Goal: Task Accomplishment & Management: Manage account settings

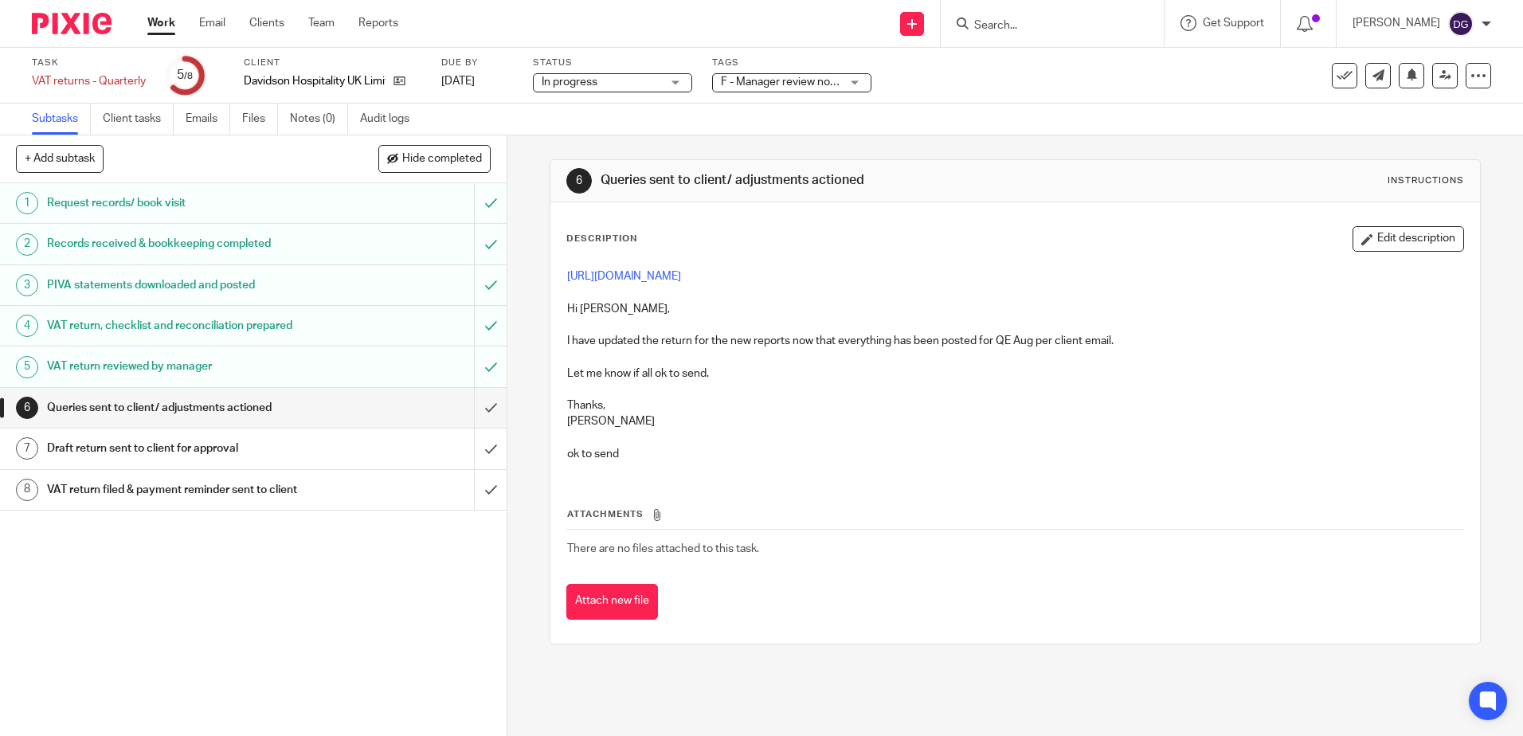
click at [276, 441] on h1 "Draft return sent to client for approval" at bounding box center [184, 448] width 274 height 24
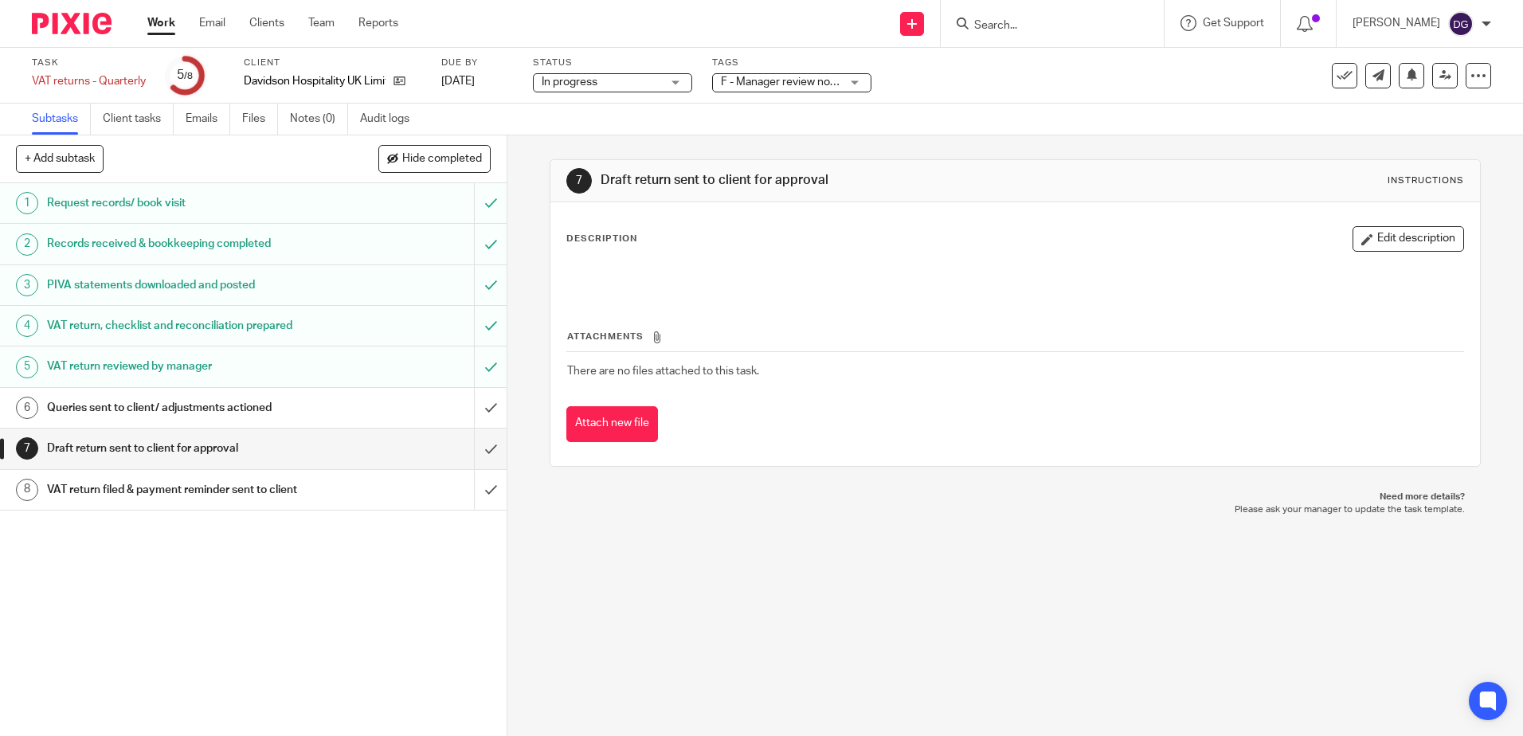
click at [306, 407] on h1 "Queries sent to client/ adjustments actioned" at bounding box center [184, 408] width 274 height 24
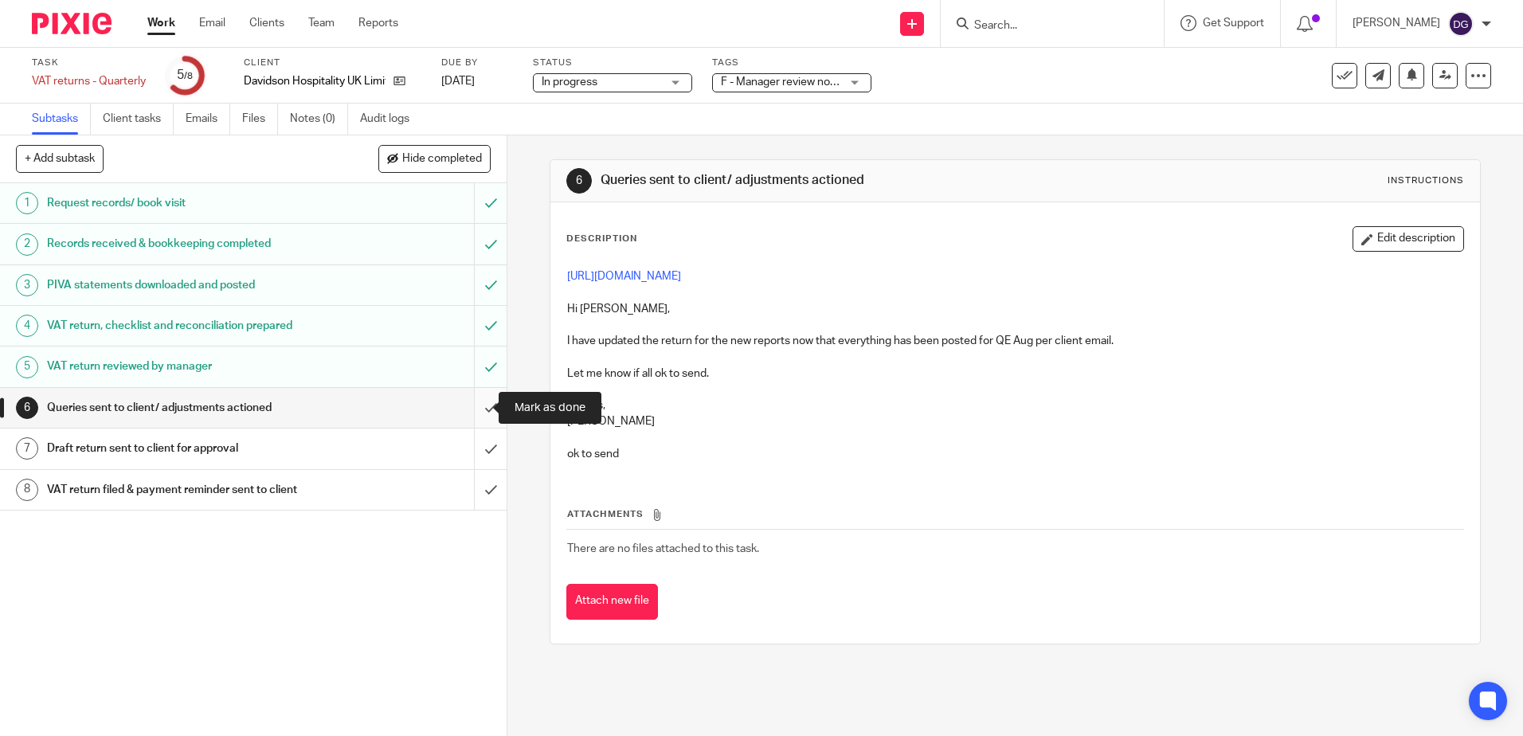
click at [472, 405] on input "submit" at bounding box center [253, 408] width 507 height 40
click at [474, 441] on input "submit" at bounding box center [253, 449] width 507 height 40
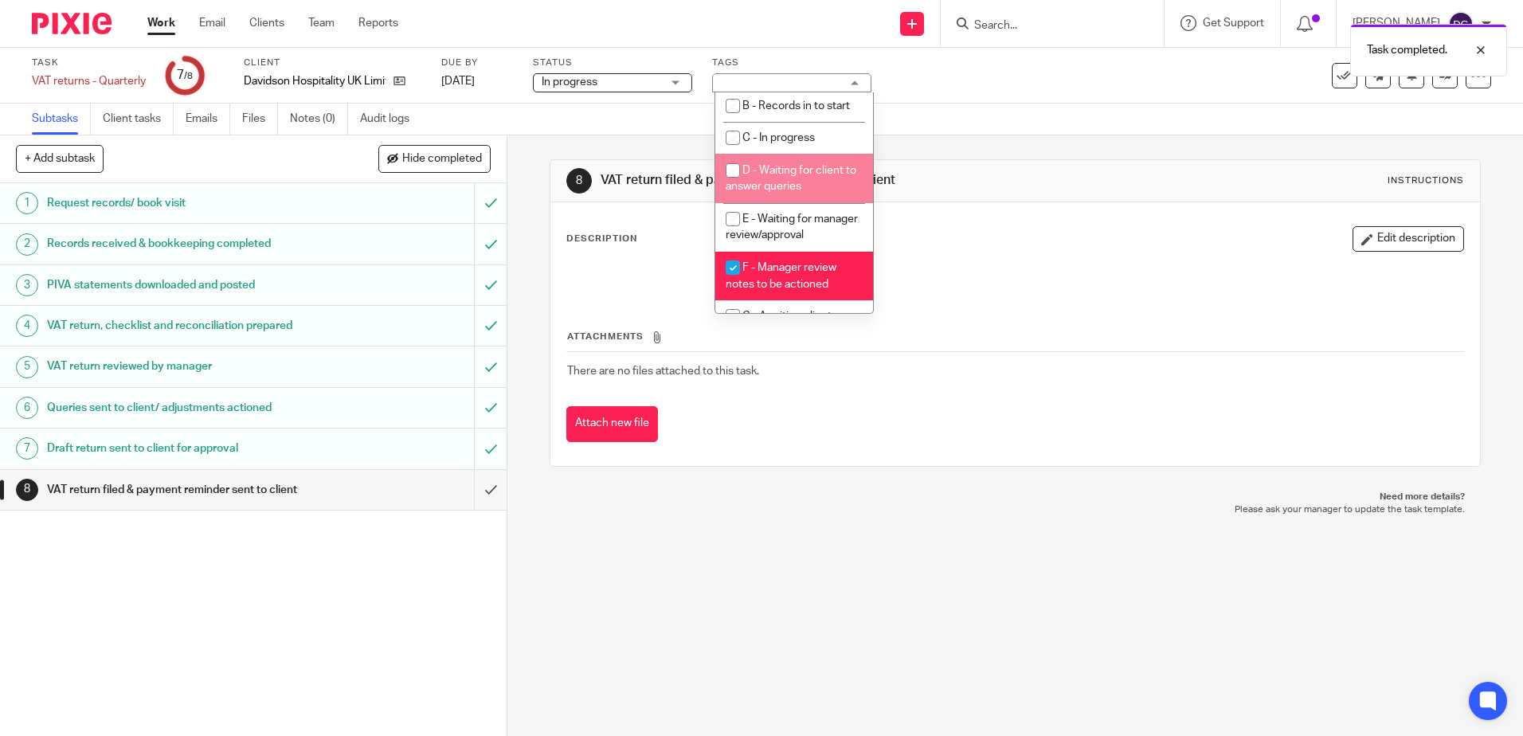
scroll to position [168, 0]
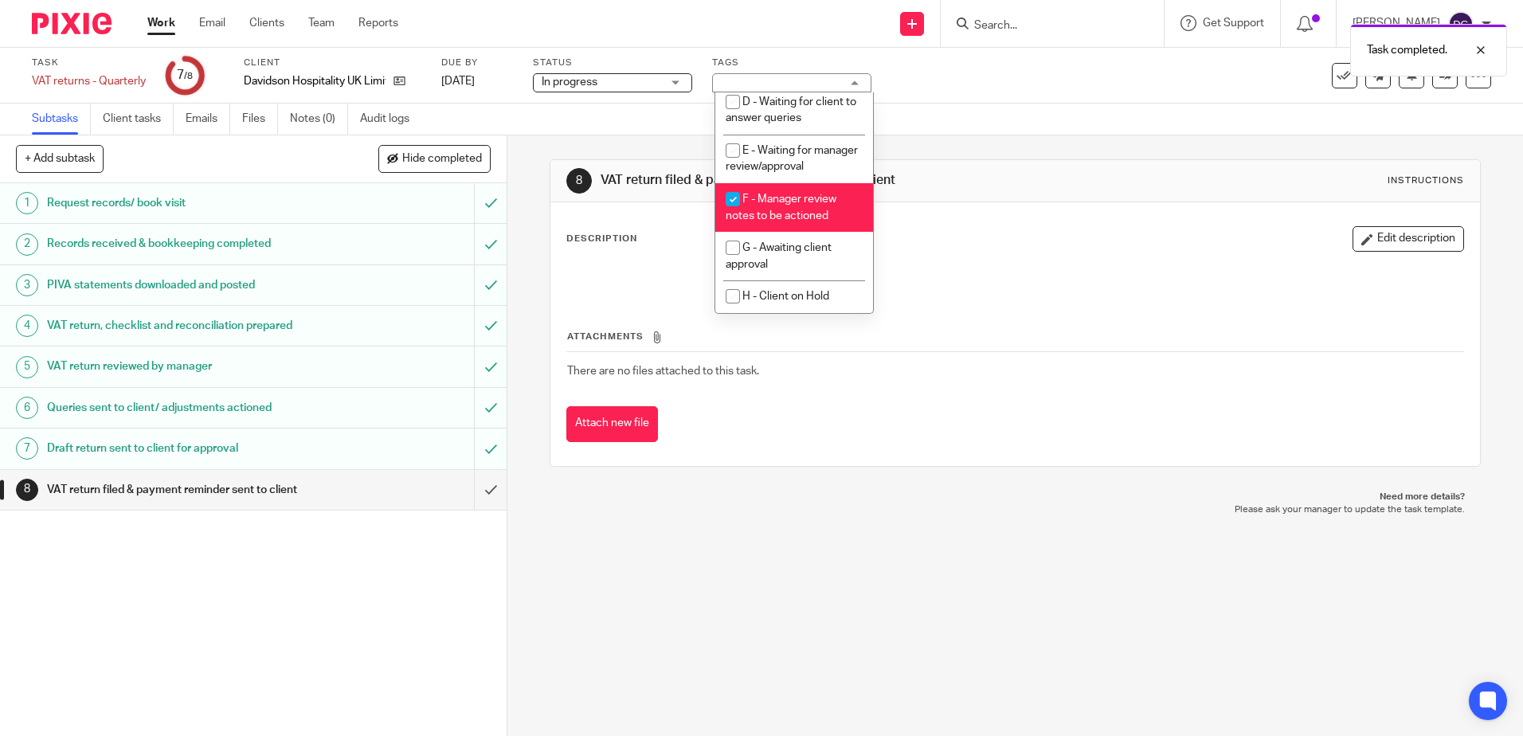
click at [823, 206] on li "F - Manager review notes to be actioned" at bounding box center [794, 207] width 158 height 49
checkbox input "false"
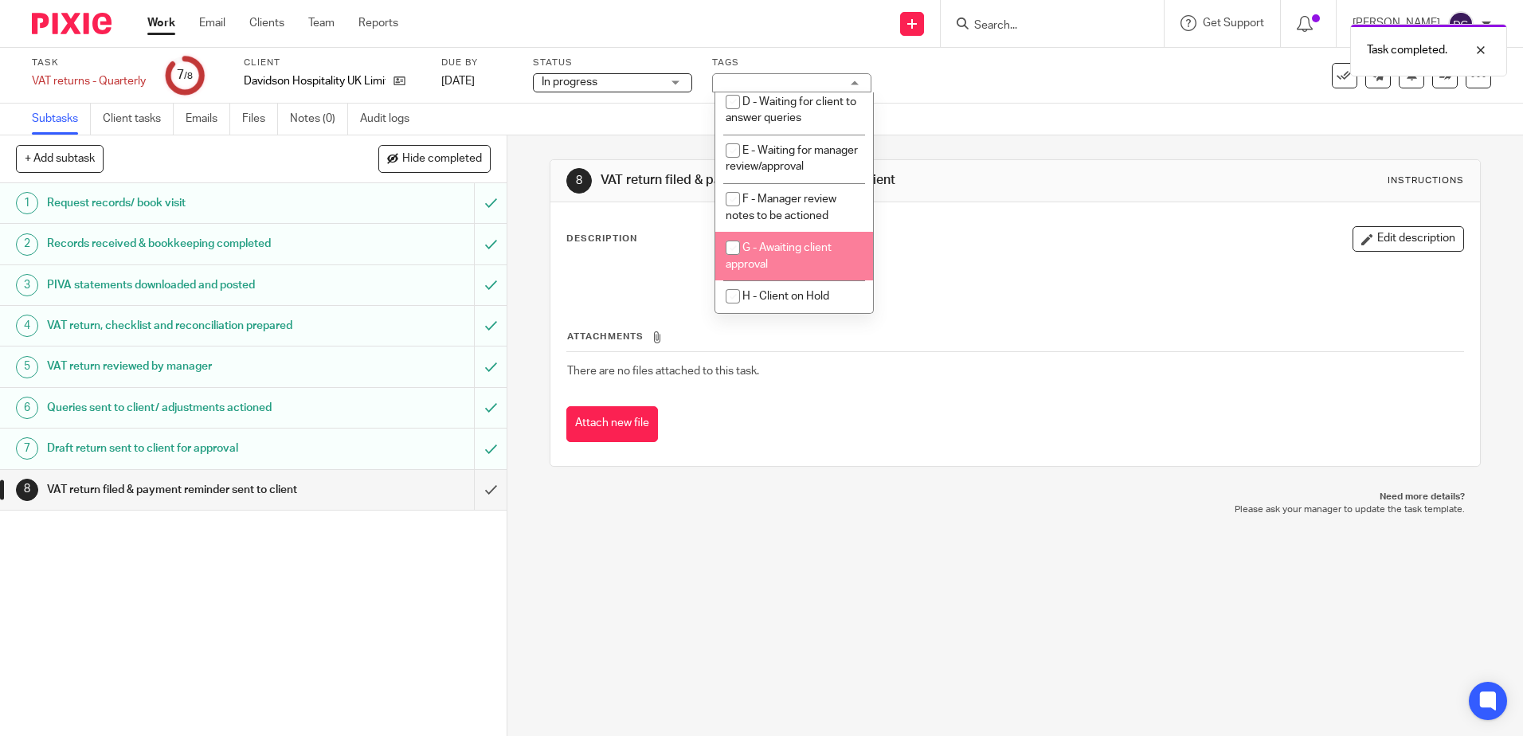
click at [811, 260] on li "G - Awaiting client approval" at bounding box center [794, 256] width 158 height 49
checkbox input "true"
click at [1079, 158] on div "8 VAT return filed & payment reminder sent to client Instructions Description E…" at bounding box center [1015, 312] width 930 height 355
